Goal: Transaction & Acquisition: Purchase product/service

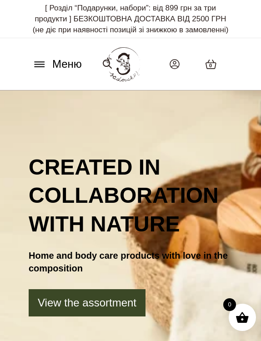
click at [40, 64] on icon at bounding box center [40, 64] width 10 height 0
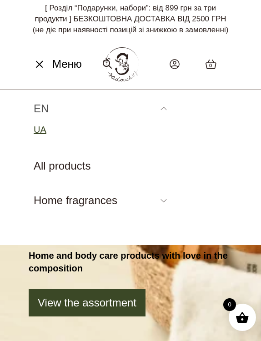
click at [45, 135] on span "UA" at bounding box center [40, 129] width 13 height 11
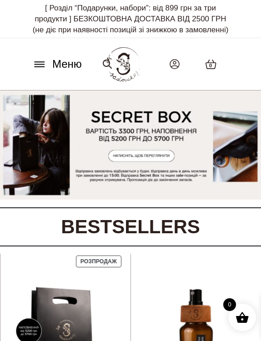
click at [39, 69] on icon at bounding box center [39, 65] width 15 height 10
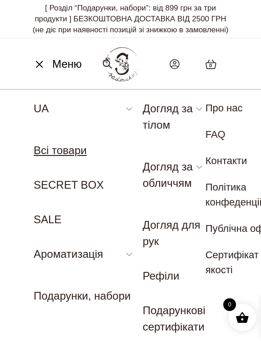
click at [61, 156] on link "Всі товари" at bounding box center [60, 150] width 53 height 12
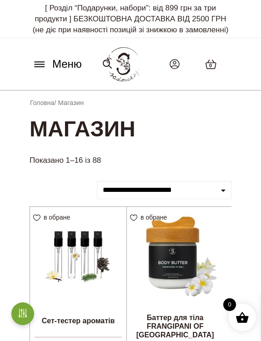
click at [153, 196] on select "**********" at bounding box center [164, 190] width 135 height 18
select select "****"
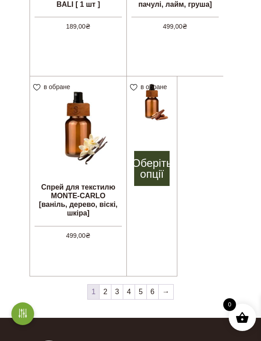
scroll to position [1548, 0]
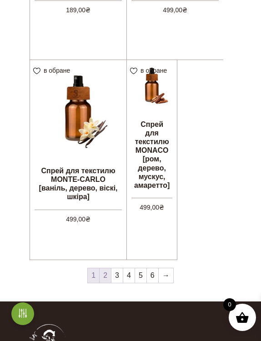
click at [106, 283] on link "2" at bounding box center [105, 275] width 11 height 15
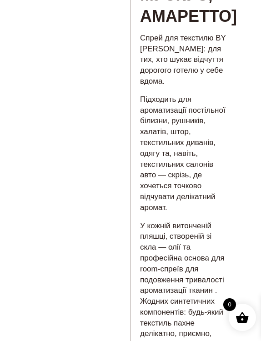
scroll to position [258, 0]
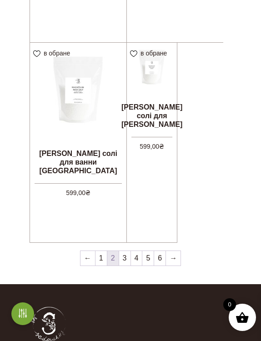
scroll to position [1565, 0]
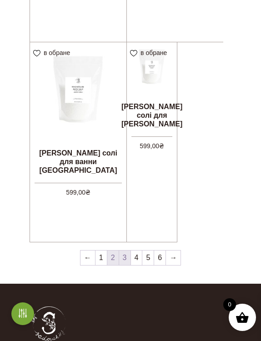
click at [128, 265] on link "3" at bounding box center [124, 258] width 11 height 15
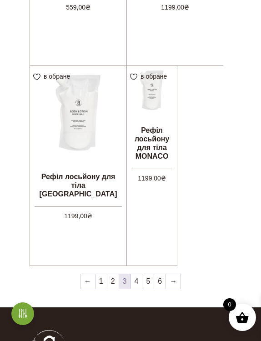
scroll to position [1556, 0]
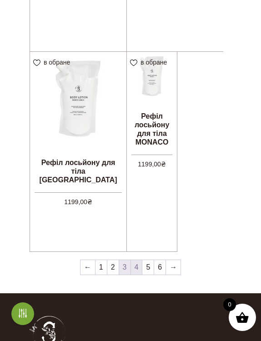
click at [137, 275] on link "4" at bounding box center [136, 267] width 11 height 15
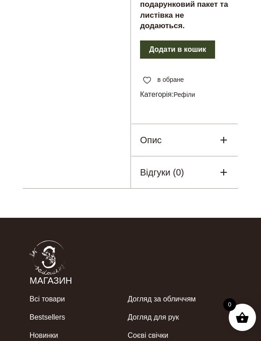
scroll to position [478, 0]
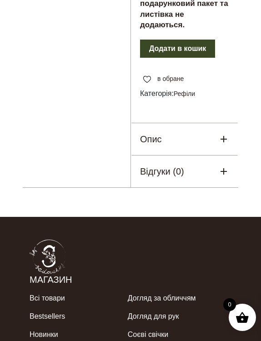
click at [171, 155] on div "Опис" at bounding box center [184, 139] width 107 height 32
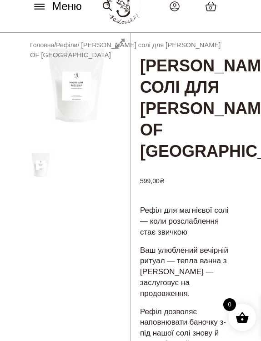
scroll to position [30, 0]
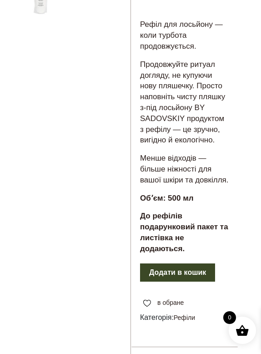
scroll to position [223, 0]
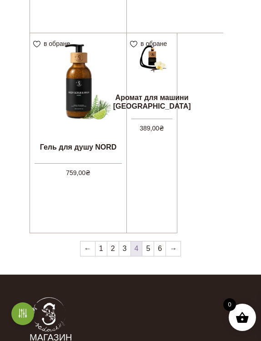
scroll to position [1575, 0]
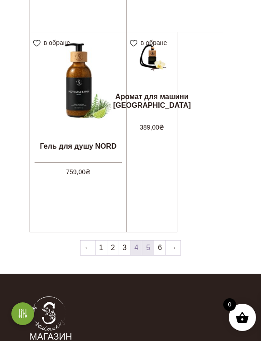
click at [144, 255] on link "5" at bounding box center [147, 248] width 11 height 15
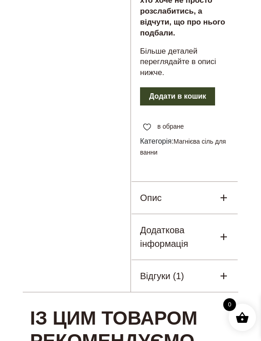
scroll to position [1103, 0]
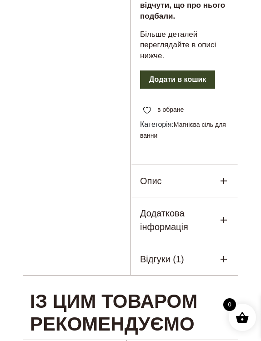
click at [178, 165] on div "Опис" at bounding box center [184, 181] width 107 height 32
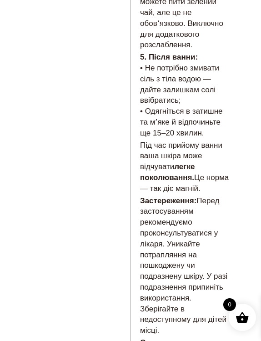
scroll to position [1958, 0]
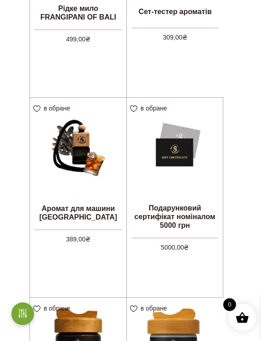
scroll to position [1112, 0]
